Goal: Task Accomplishment & Management: Manage account settings

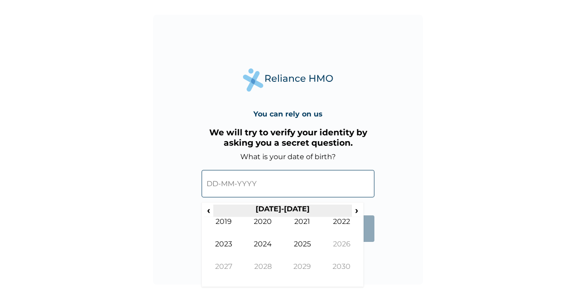
click at [274, 207] on th "[DATE]-[DATE]" at bounding box center [282, 211] width 138 height 13
click at [212, 209] on span "‹" at bounding box center [208, 210] width 9 height 11
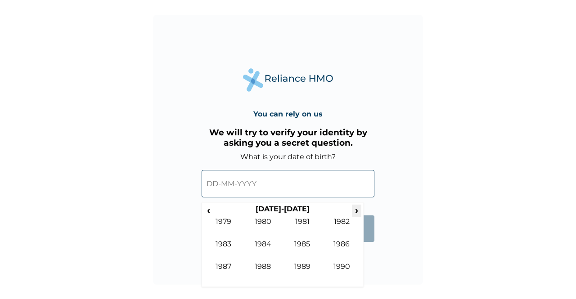
click at [356, 212] on span "›" at bounding box center [357, 210] width 10 height 11
click at [260, 223] on td "2000" at bounding box center [264, 229] width 40 height 23
click at [266, 268] on td "Oct" at bounding box center [264, 274] width 40 height 23
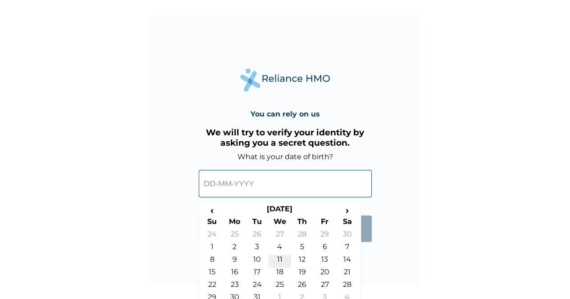
click at [279, 258] on td "11" at bounding box center [279, 261] width 23 height 13
type input "[DATE]"
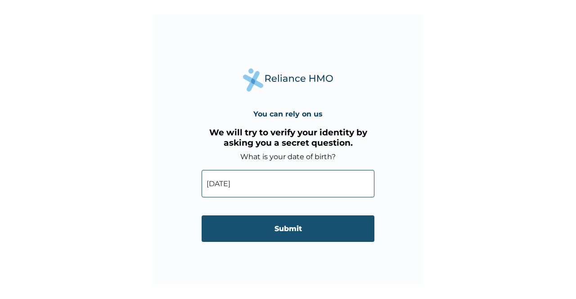
click at [272, 231] on input "Submit" at bounding box center [288, 229] width 173 height 27
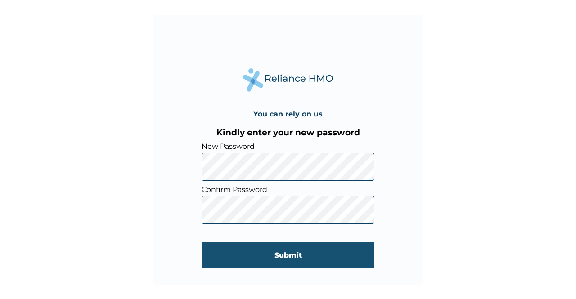
click at [244, 250] on input "Submit" at bounding box center [288, 255] width 173 height 27
click at [264, 268] on input "Submit" at bounding box center [288, 255] width 173 height 27
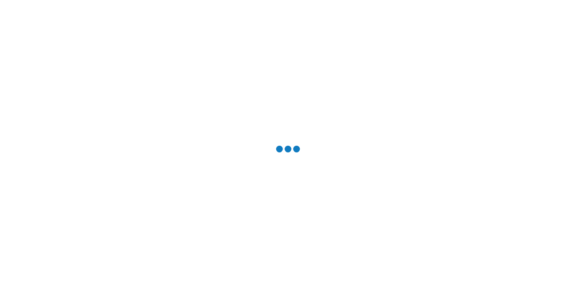
click at [264, 268] on div at bounding box center [288, 149] width 576 height 299
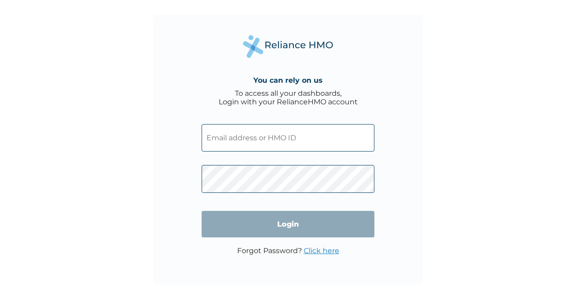
click at [248, 139] on input "text" at bounding box center [288, 137] width 173 height 27
click at [246, 136] on input "text" at bounding box center [288, 137] width 173 height 27
